Goal: Task Accomplishment & Management: Use online tool/utility

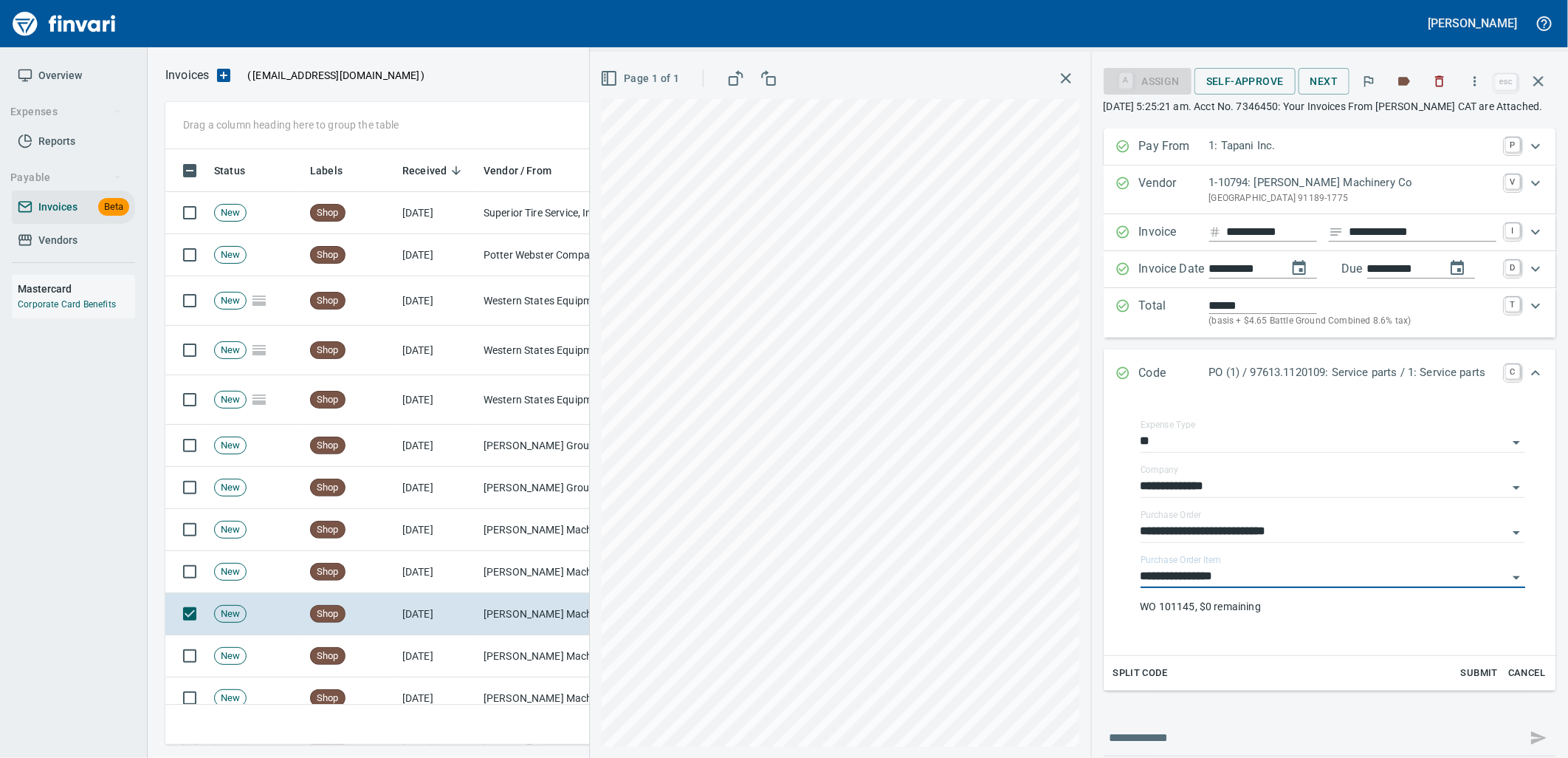
scroll to position [2, 2]
click at [1539, 76] on icon "button" at bounding box center [1539, 81] width 18 height 18
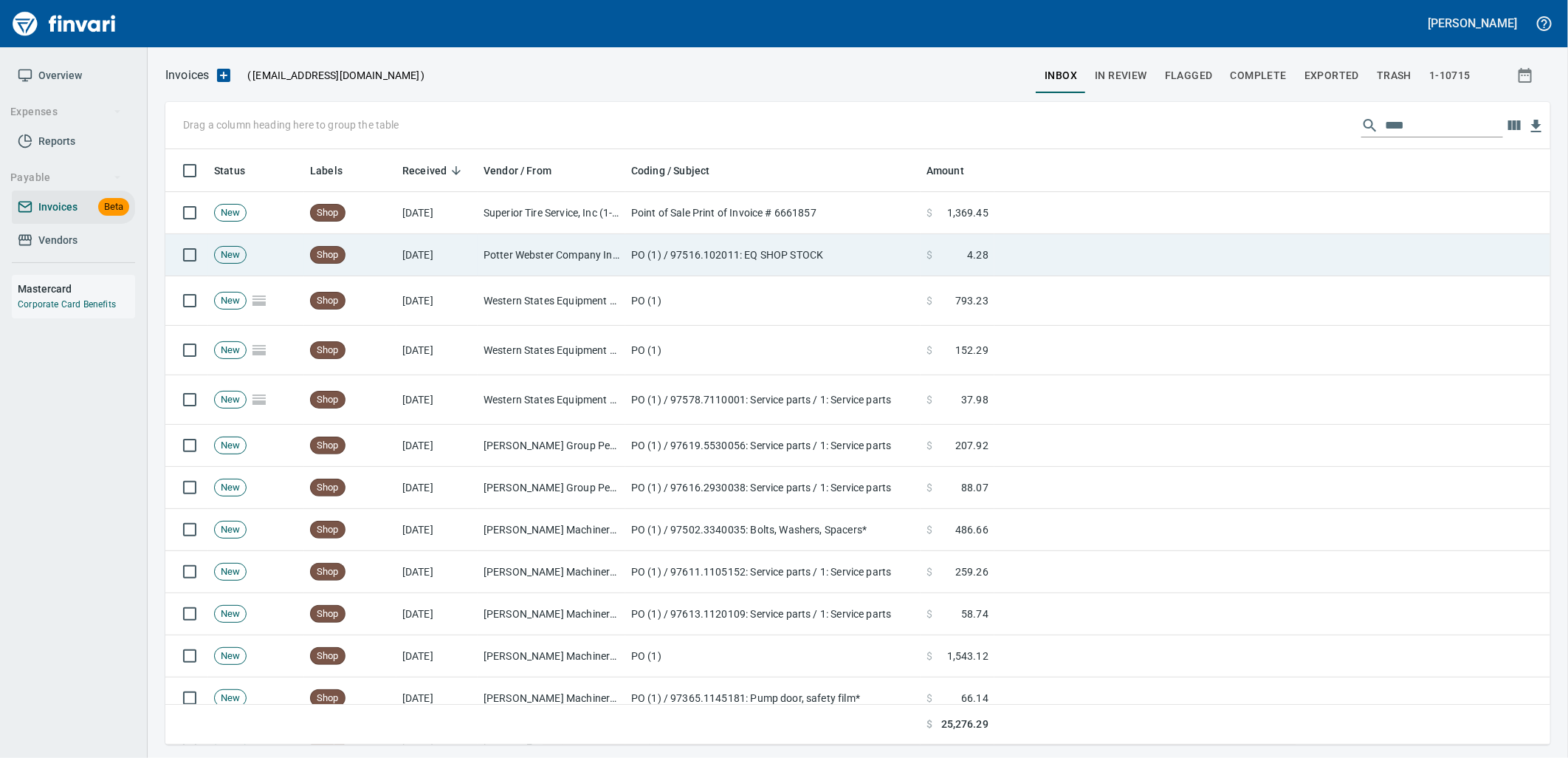
scroll to position [584, 1360]
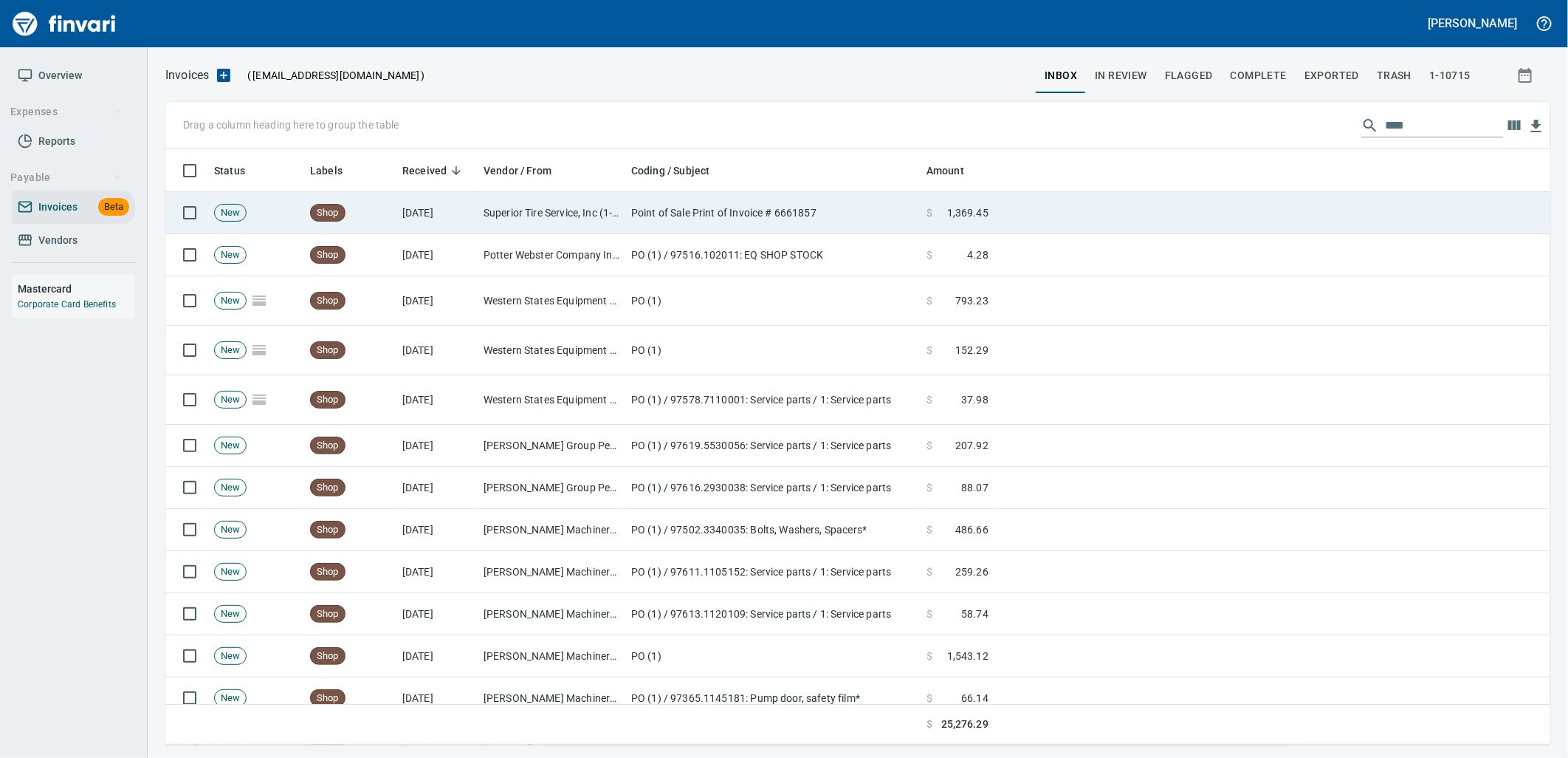
click at [657, 210] on td "Point of Sale Print of Invoice # 6661857" at bounding box center [773, 213] width 295 height 42
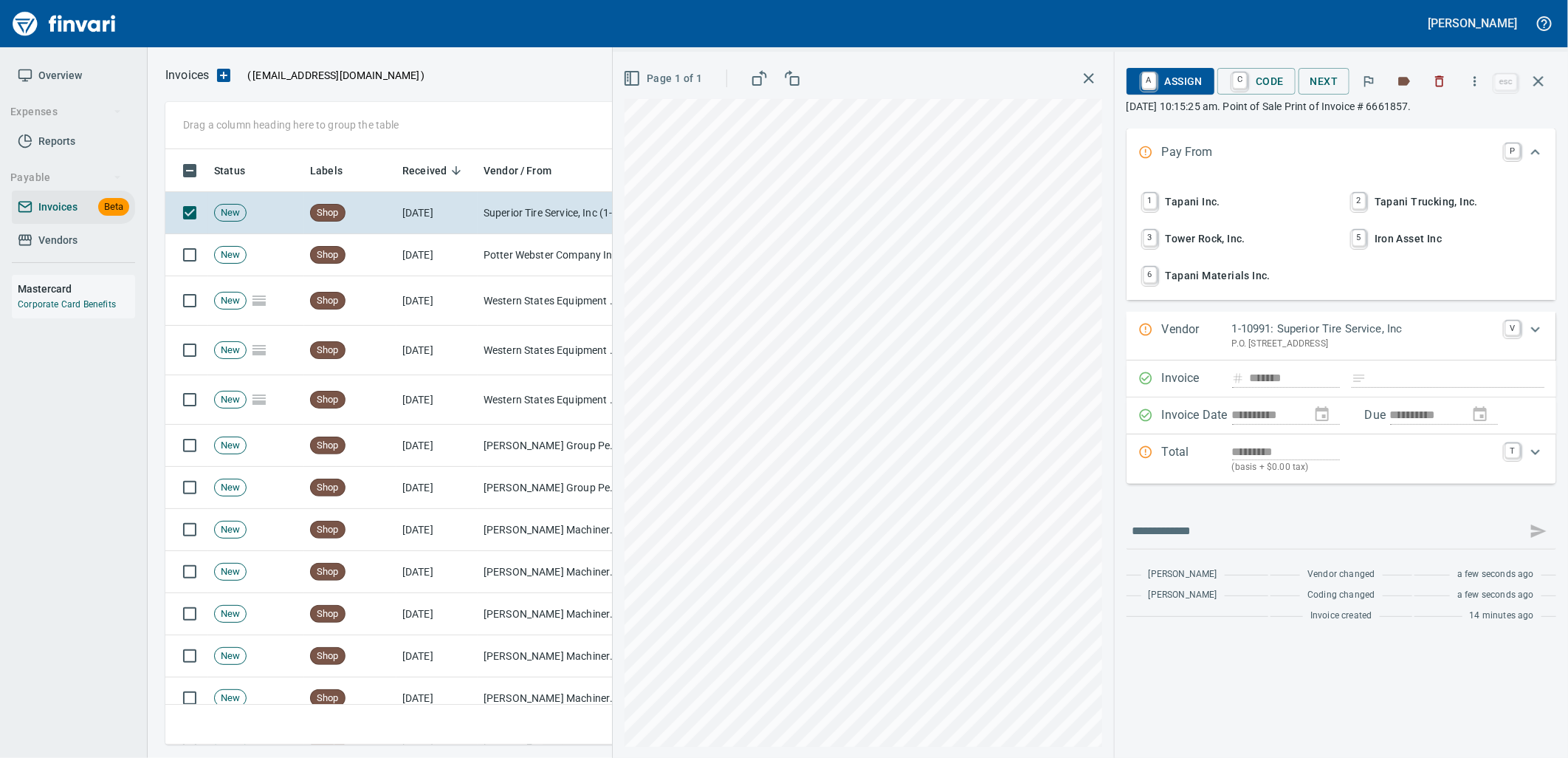
click at [1202, 202] on span "1 Tapani Inc." at bounding box center [1237, 201] width 194 height 25
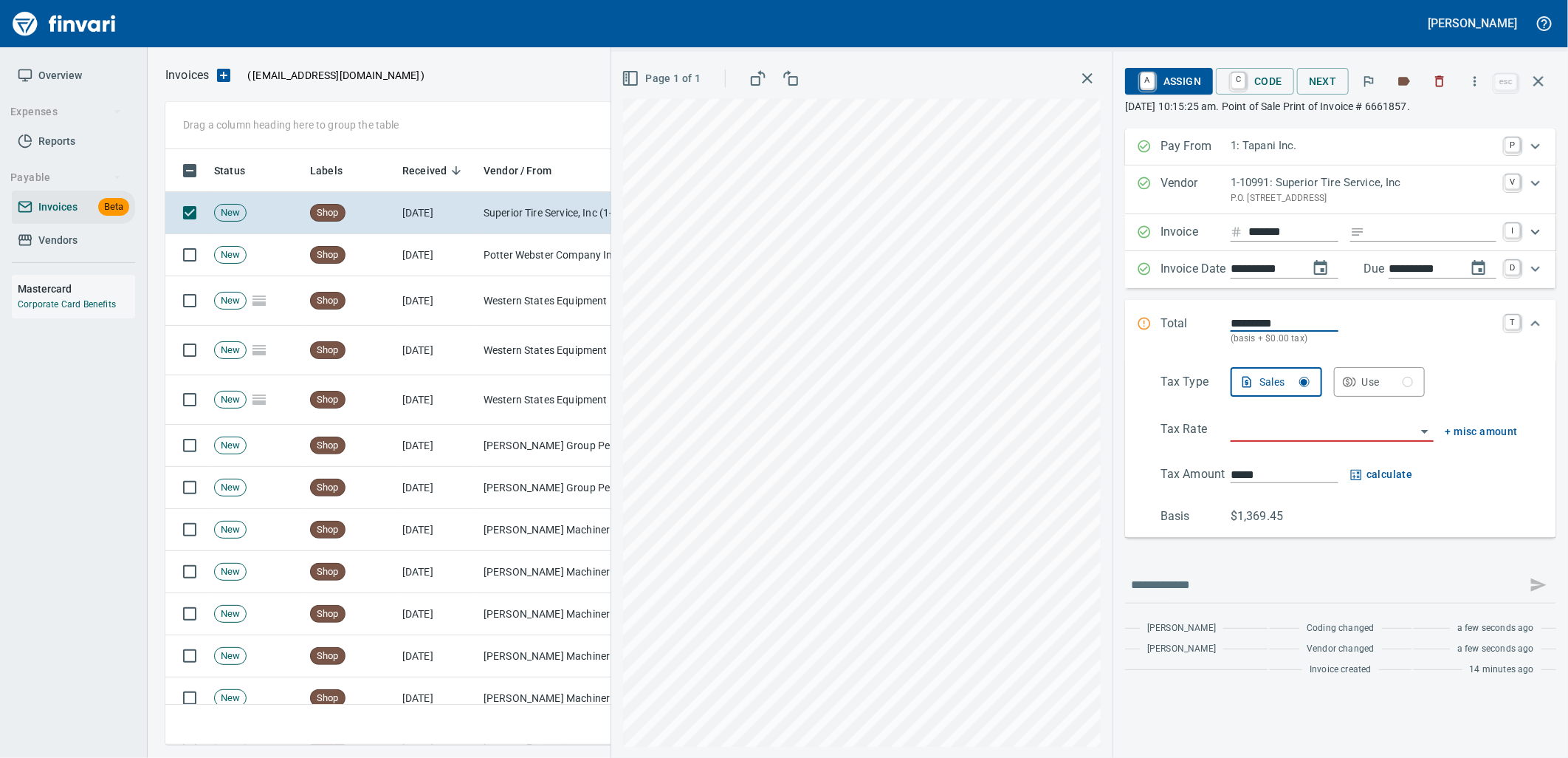
click at [1328, 434] on input "search" at bounding box center [1323, 431] width 185 height 21
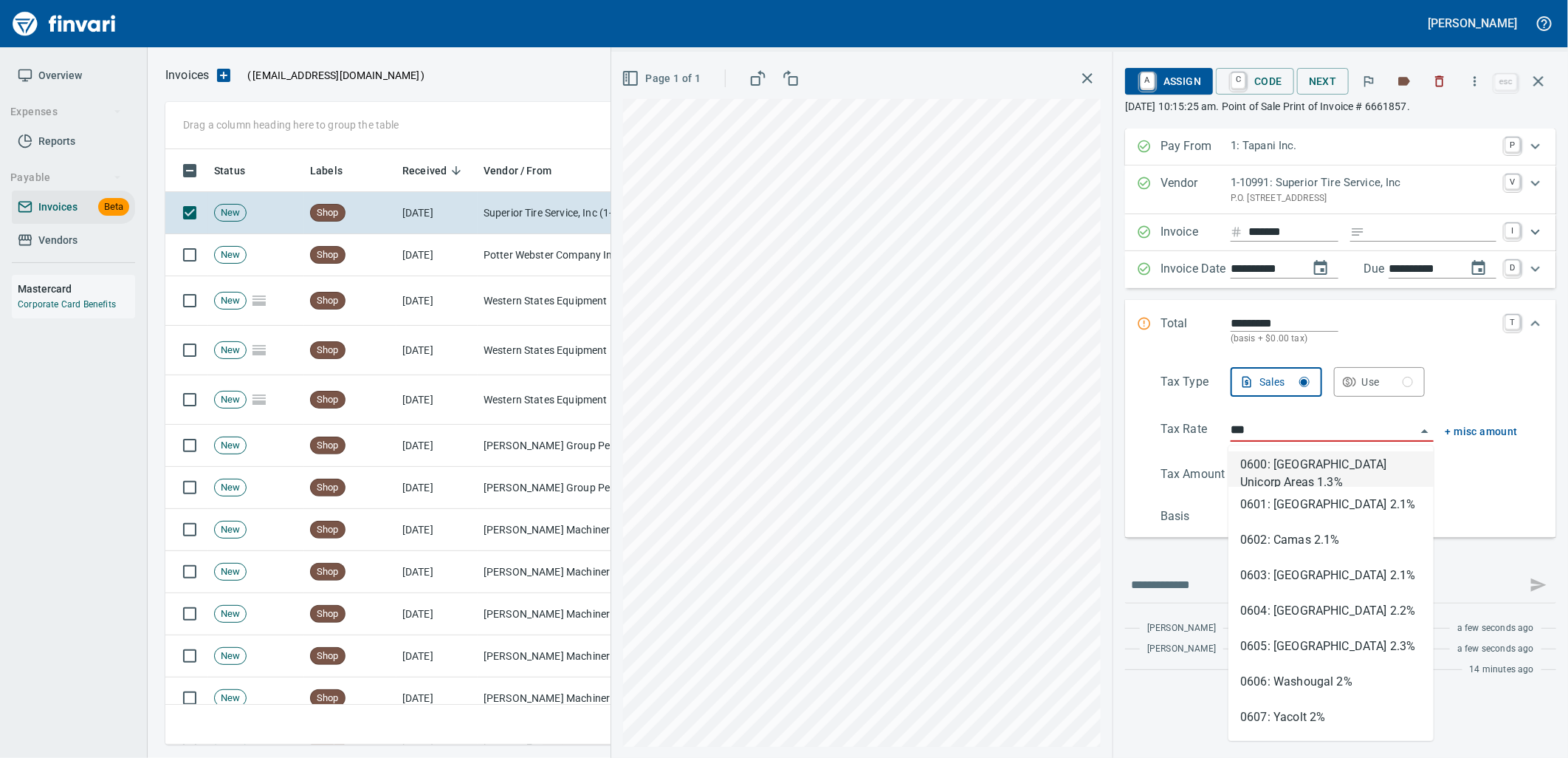
scroll to position [584, 1360]
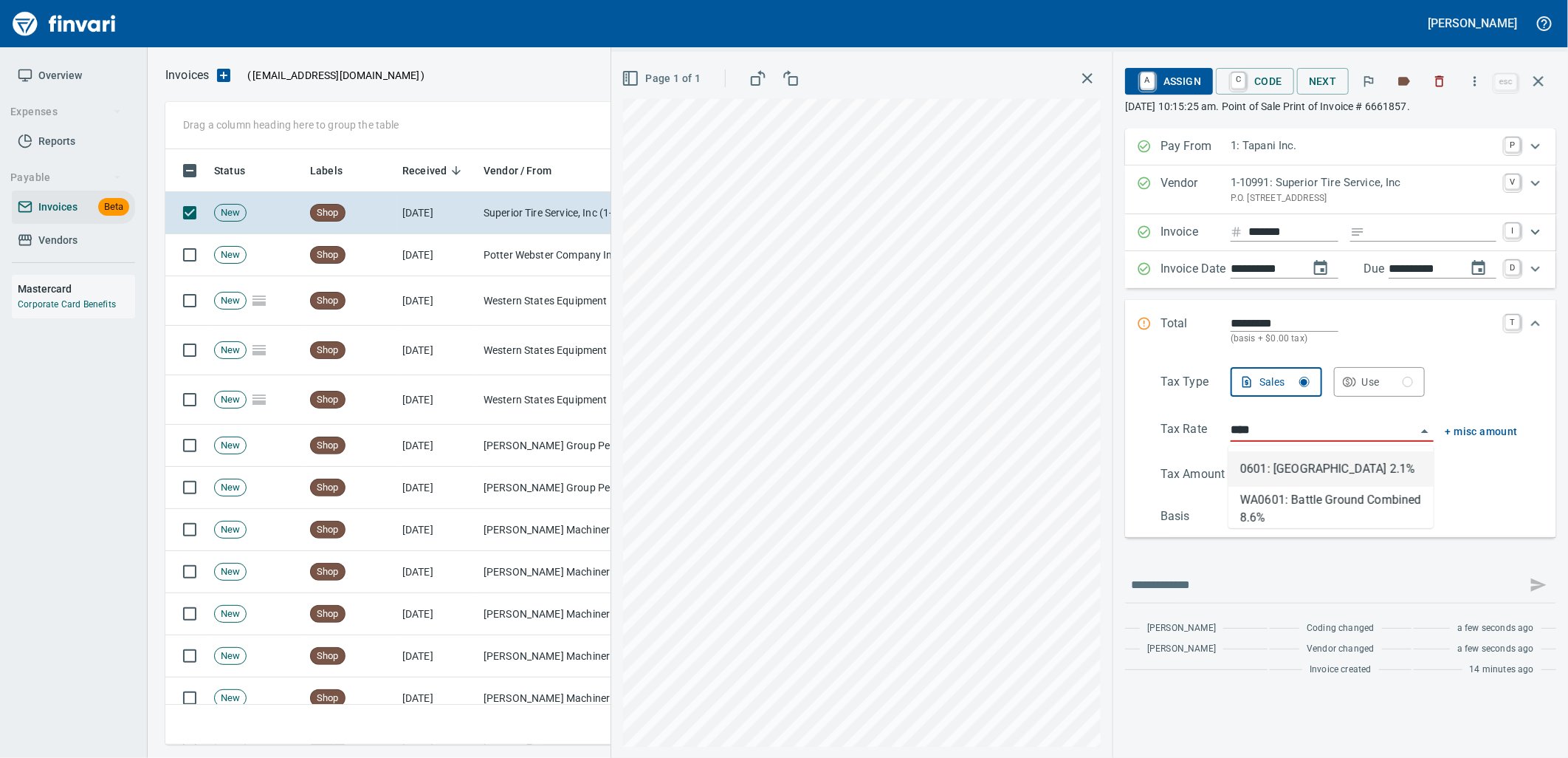
type input "**********"
type input "*******"
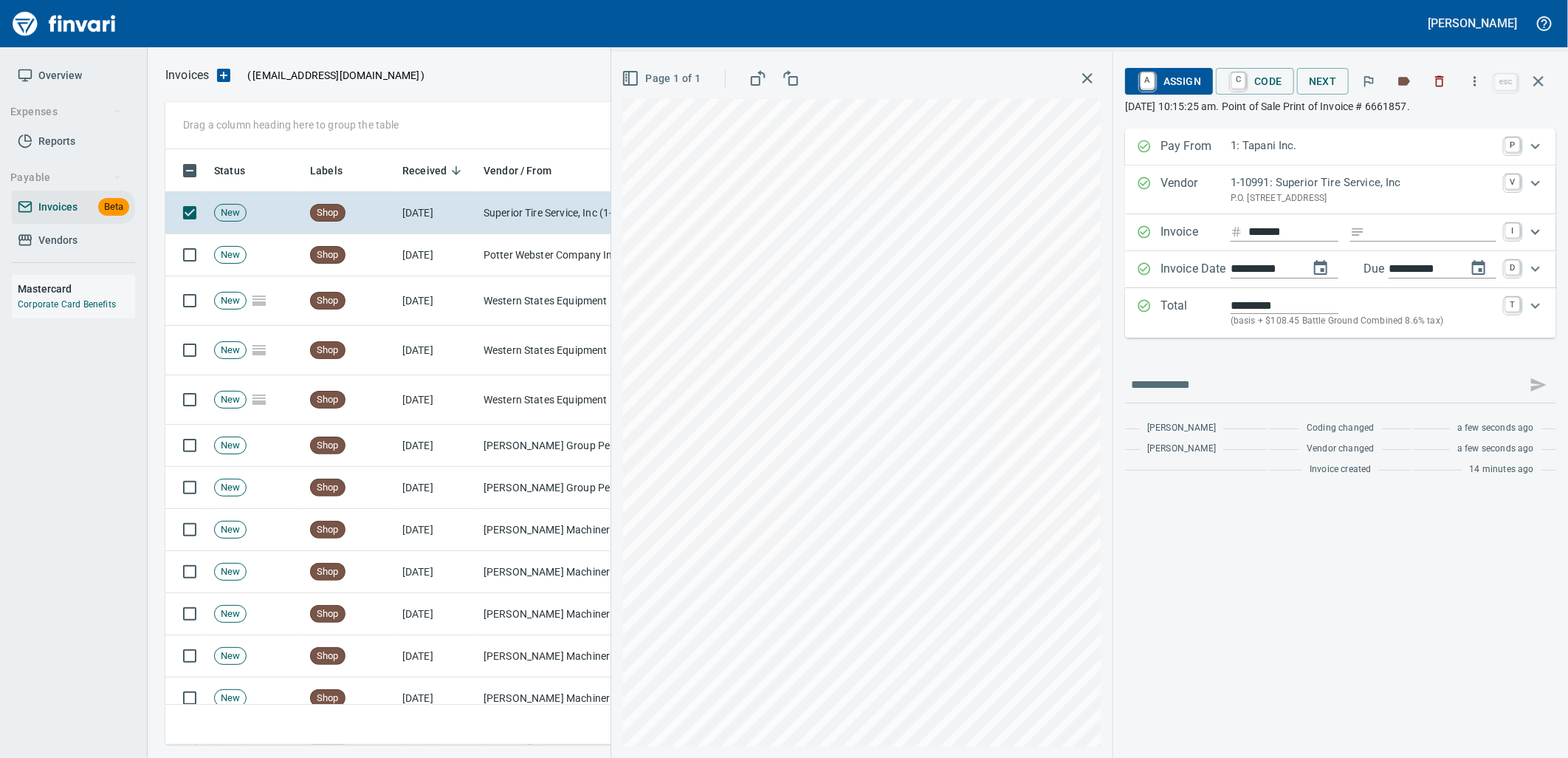
type input "**********"
click at [1182, 81] on span "A Assign" at bounding box center [1169, 81] width 64 height 25
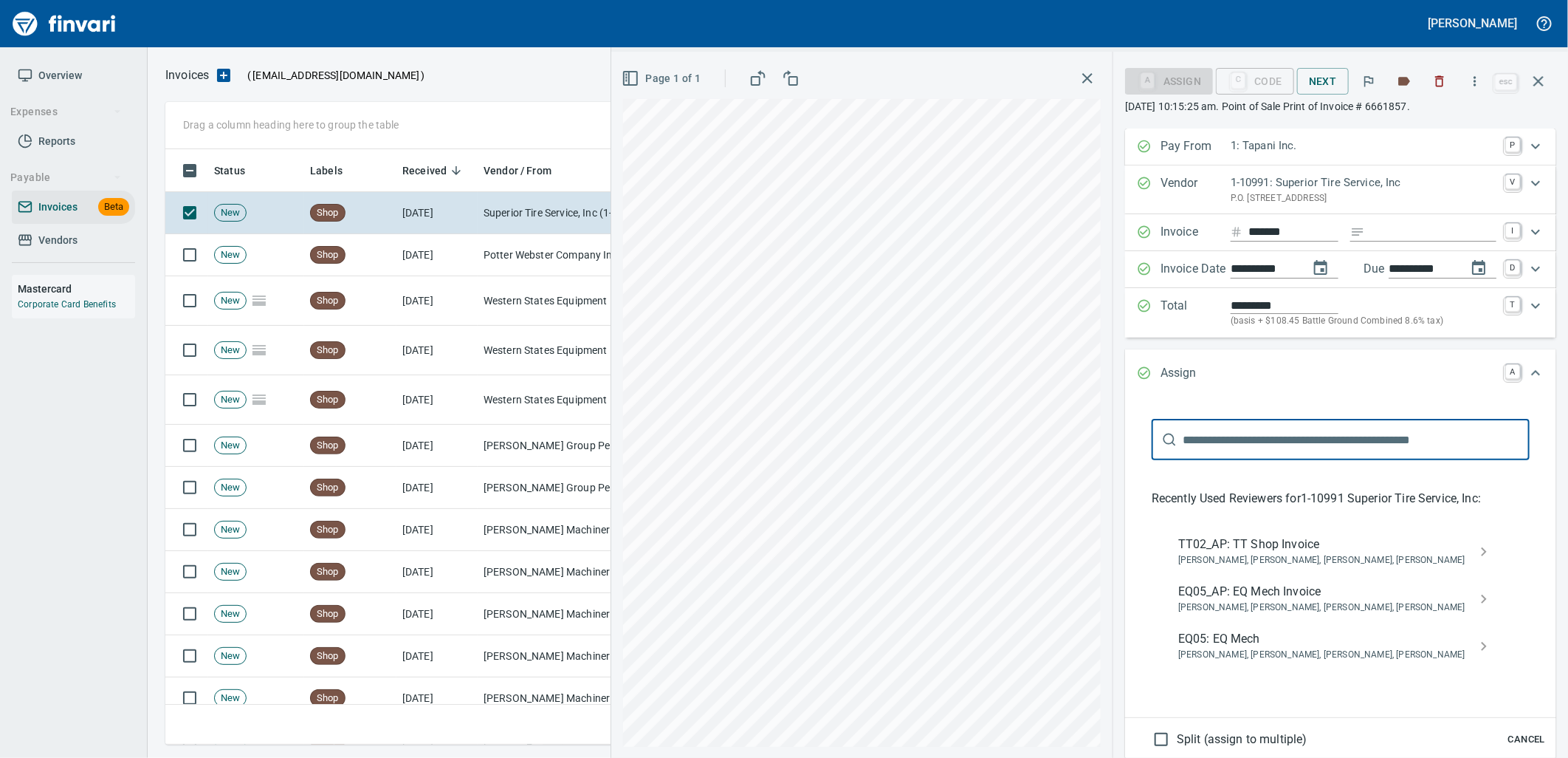
click at [1260, 592] on span "EQ05_AP: EQ Mech Invoice" at bounding box center [1329, 592] width 301 height 18
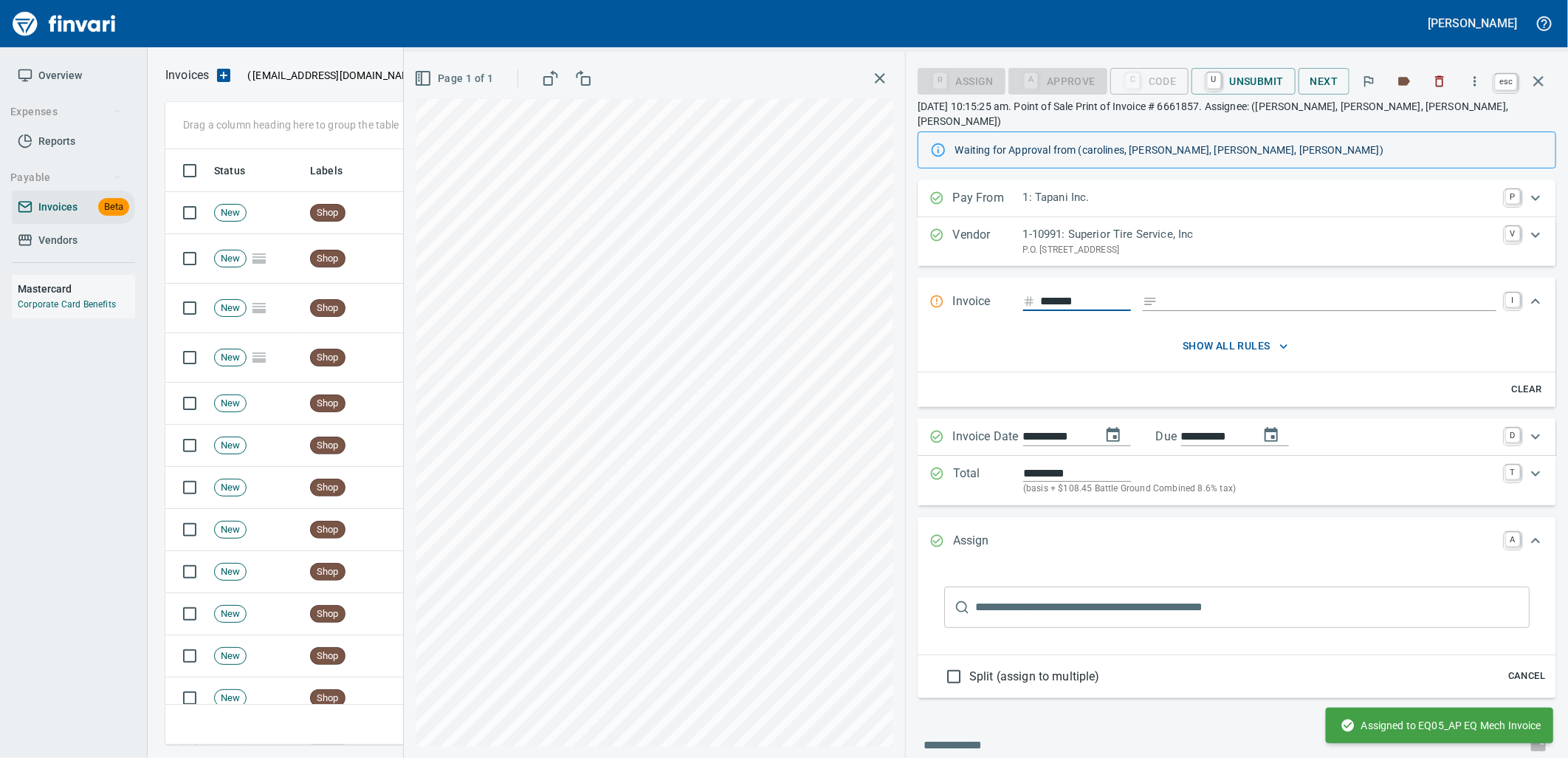
click at [1540, 83] on icon "button" at bounding box center [1538, 81] width 11 height 11
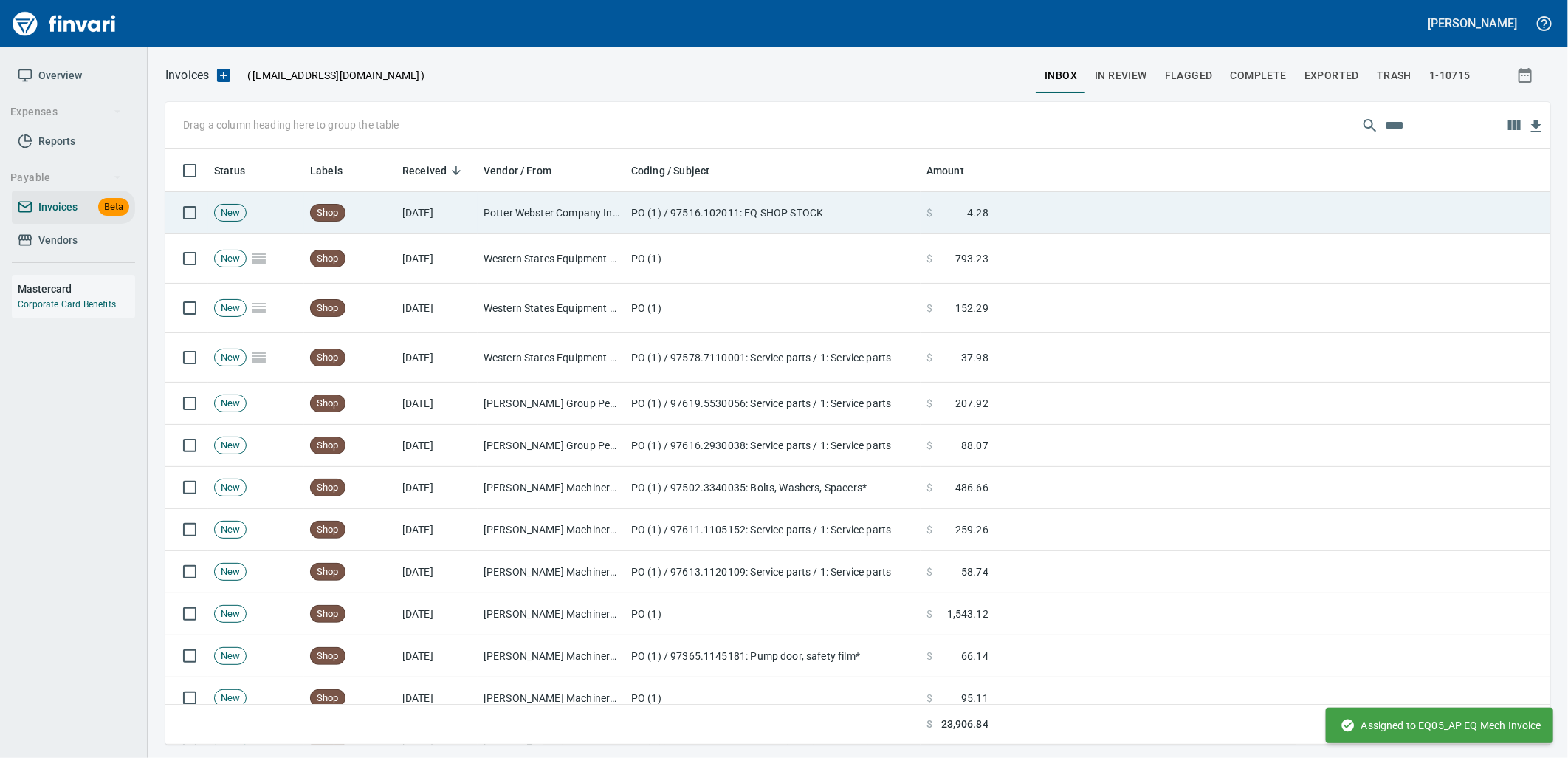
click at [641, 203] on td "PO (1) / 97516.102011: EQ SHOP STOCK" at bounding box center [773, 213] width 295 height 42
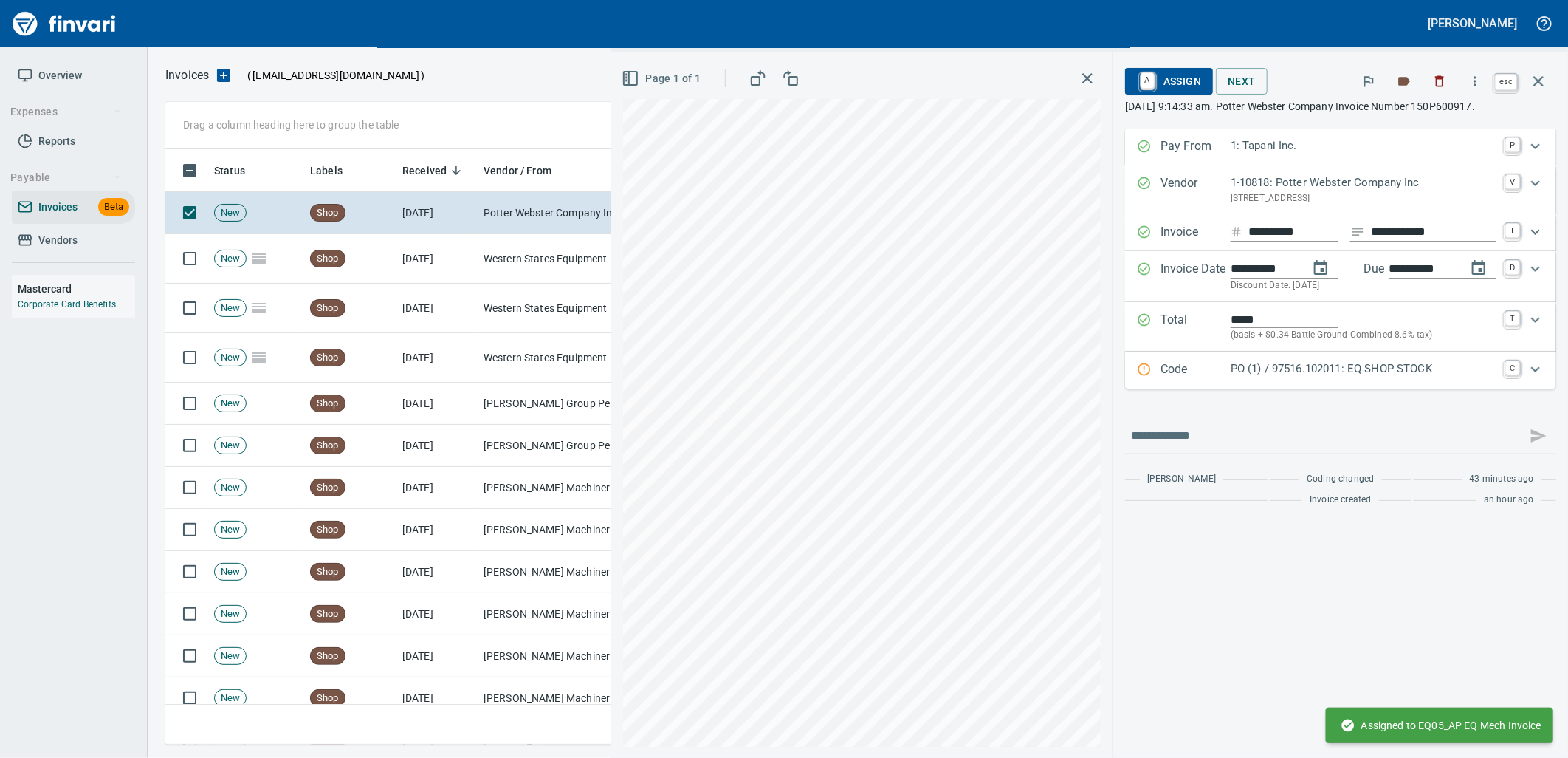
click at [1546, 76] on icon "button" at bounding box center [1539, 81] width 18 height 18
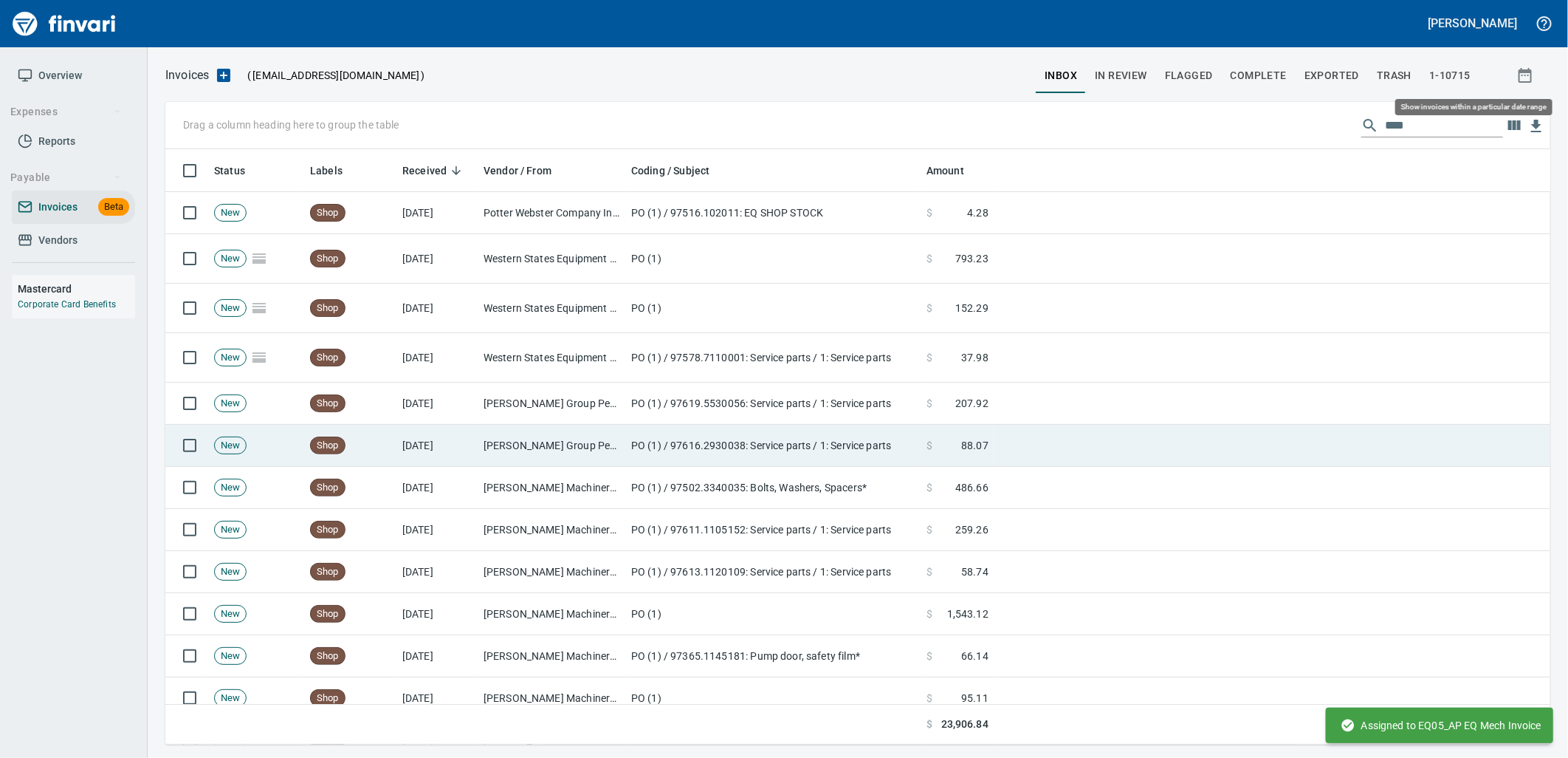
scroll to position [584, 1361]
